Goal: Information Seeking & Learning: Find specific fact

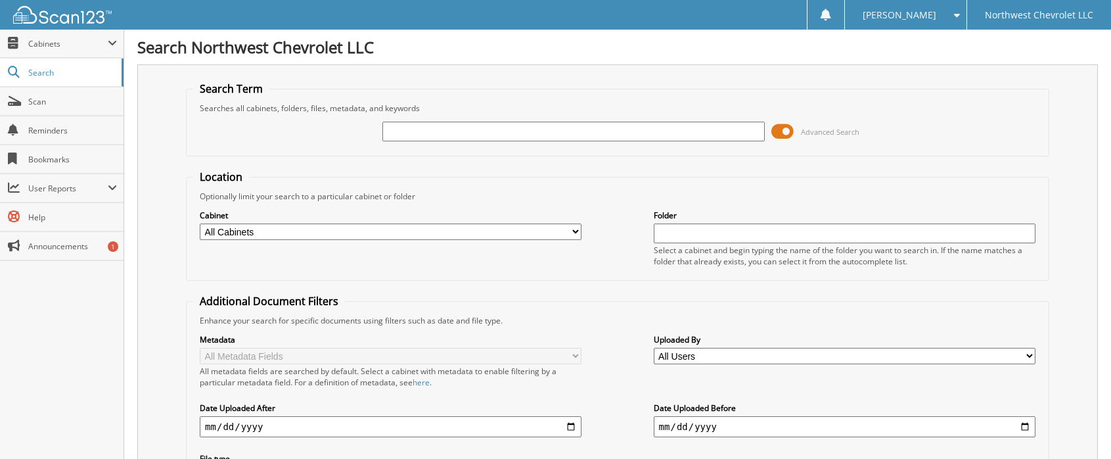
click at [517, 134] on input "text" at bounding box center [573, 132] width 382 height 20
type input "75581"
drag, startPoint x: 469, startPoint y: 133, endPoint x: 264, endPoint y: 149, distance: 205.0
click at [310, 152] on fieldset "Search Term Searches all cabinets, folders, files, metadata, and keywords 75581…" at bounding box center [617, 118] width 863 height 75
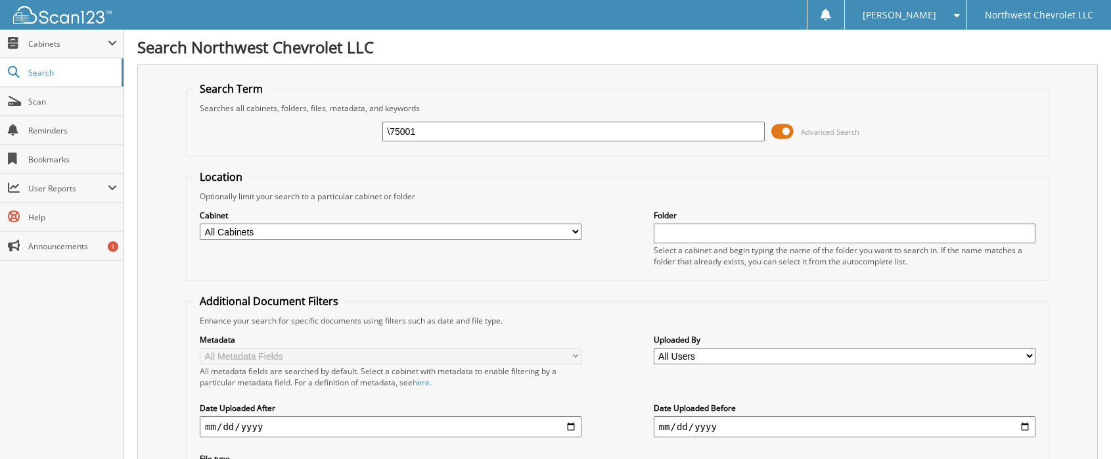
type input "\75001"
type input "75001"
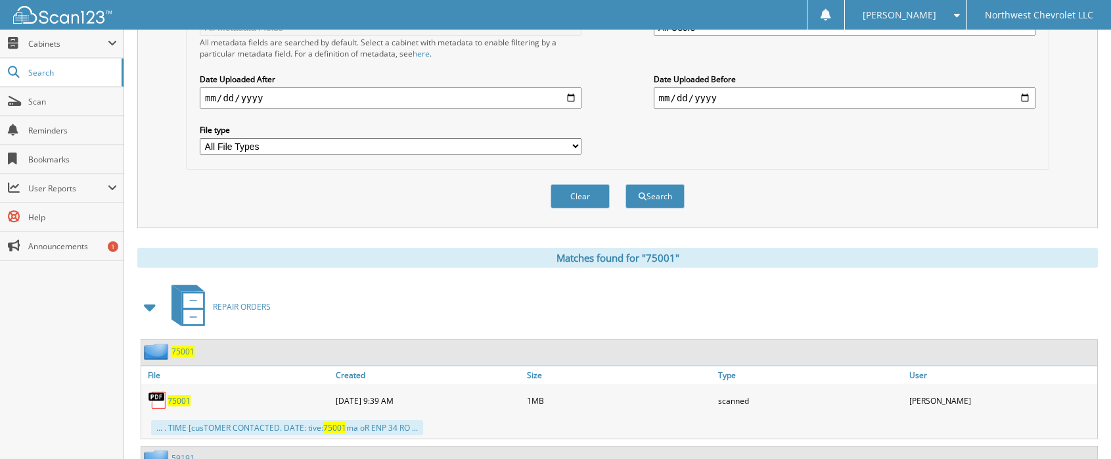
scroll to position [591, 0]
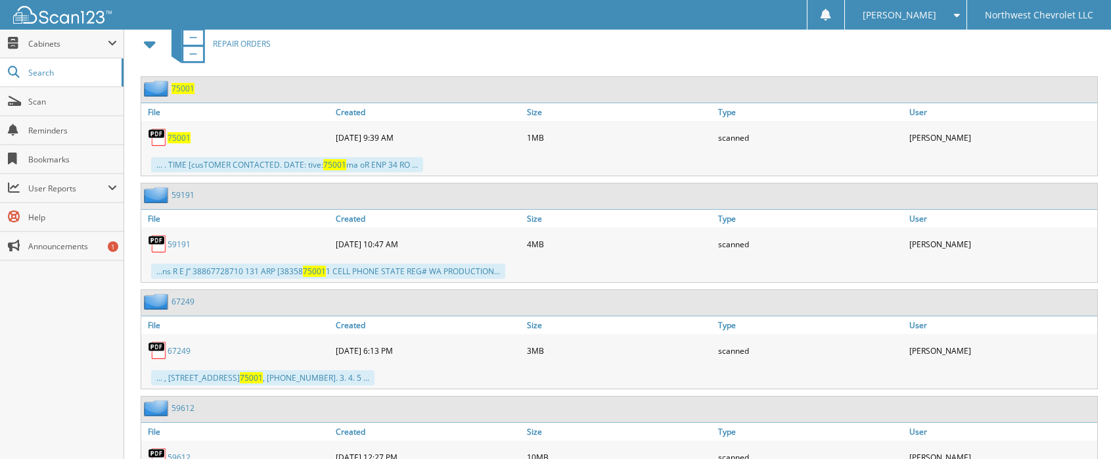
click at [174, 136] on span "75001" at bounding box center [179, 137] width 23 height 11
